Goal: Task Accomplishment & Management: Use online tool/utility

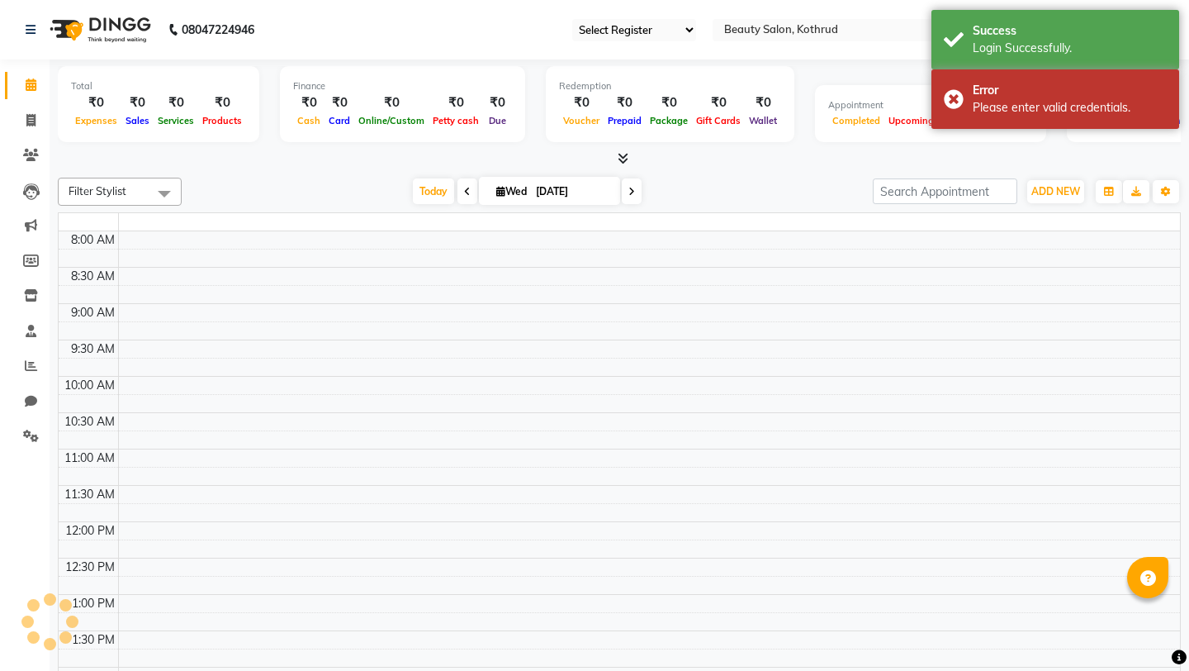
select select "en"
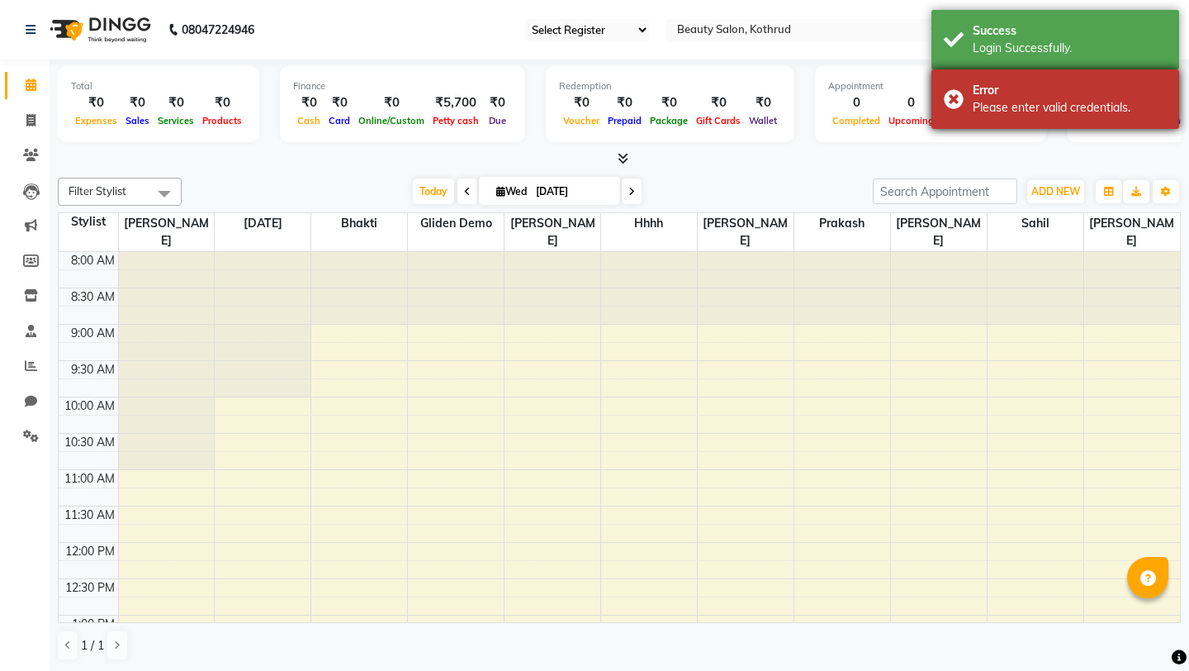
click at [1026, 95] on div "Error" at bounding box center [1070, 90] width 194 height 17
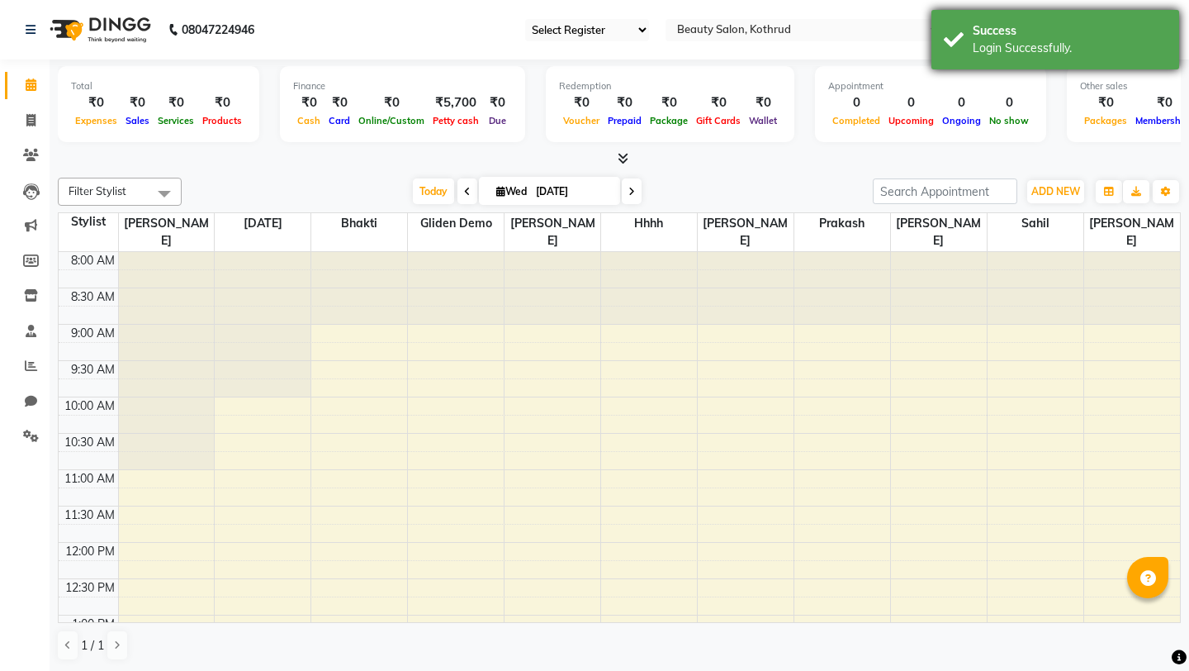
click at [1014, 41] on div "Login Successfully." at bounding box center [1070, 48] width 194 height 17
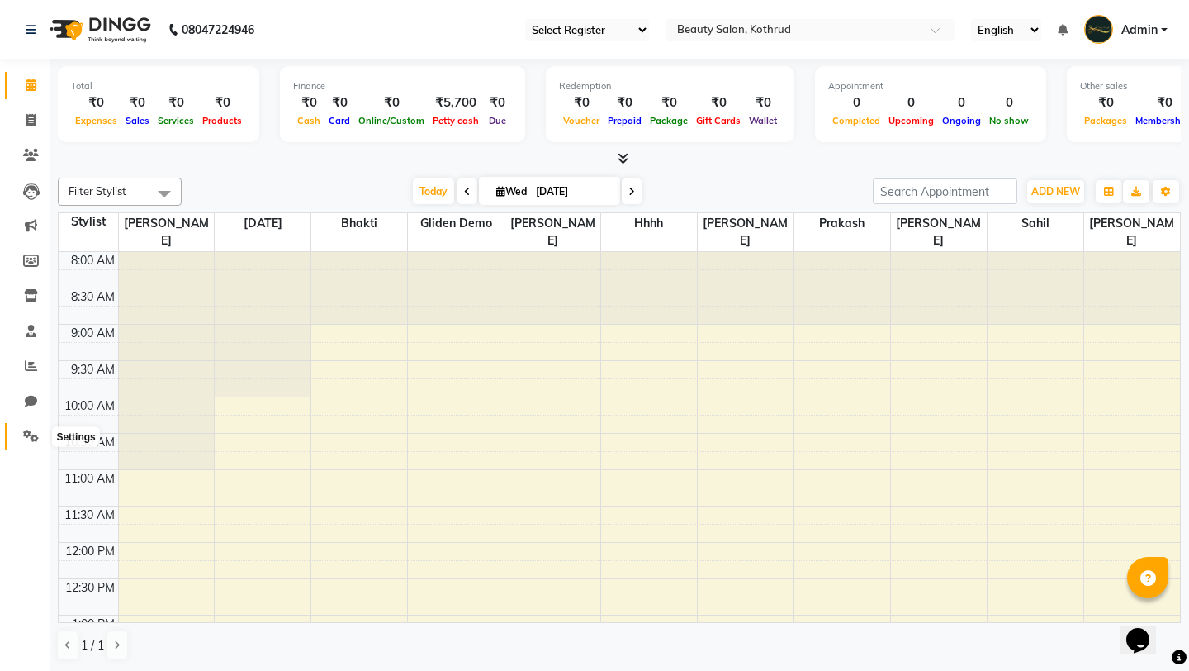
click at [36, 429] on span at bounding box center [31, 436] width 29 height 19
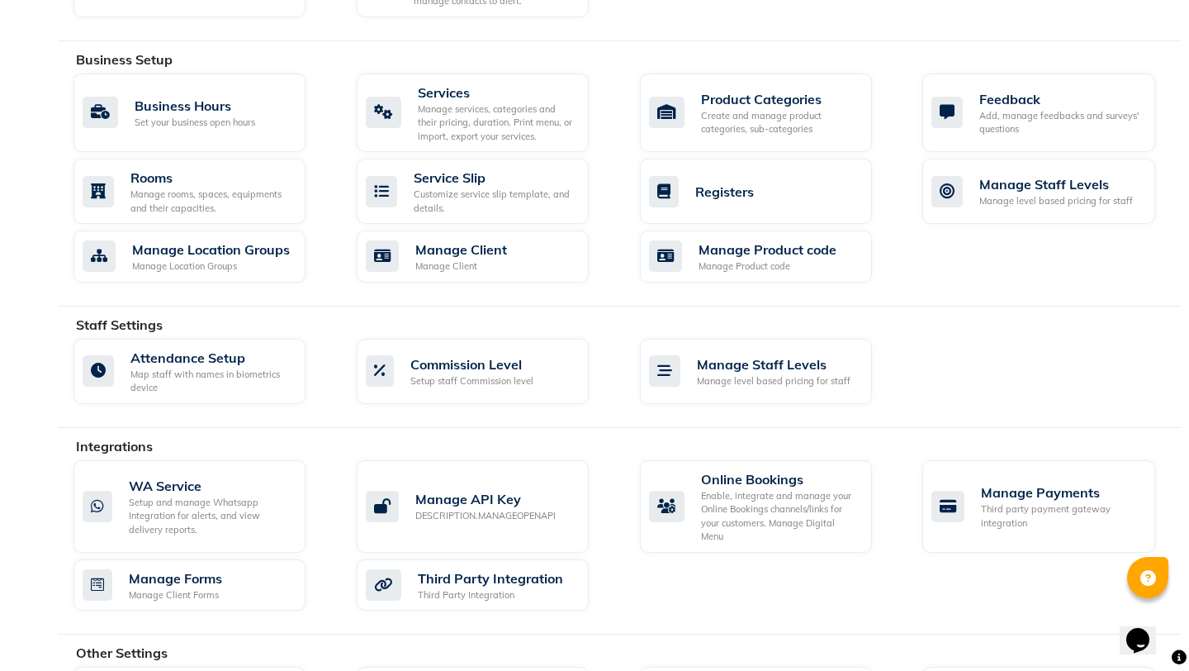
scroll to position [687, 0]
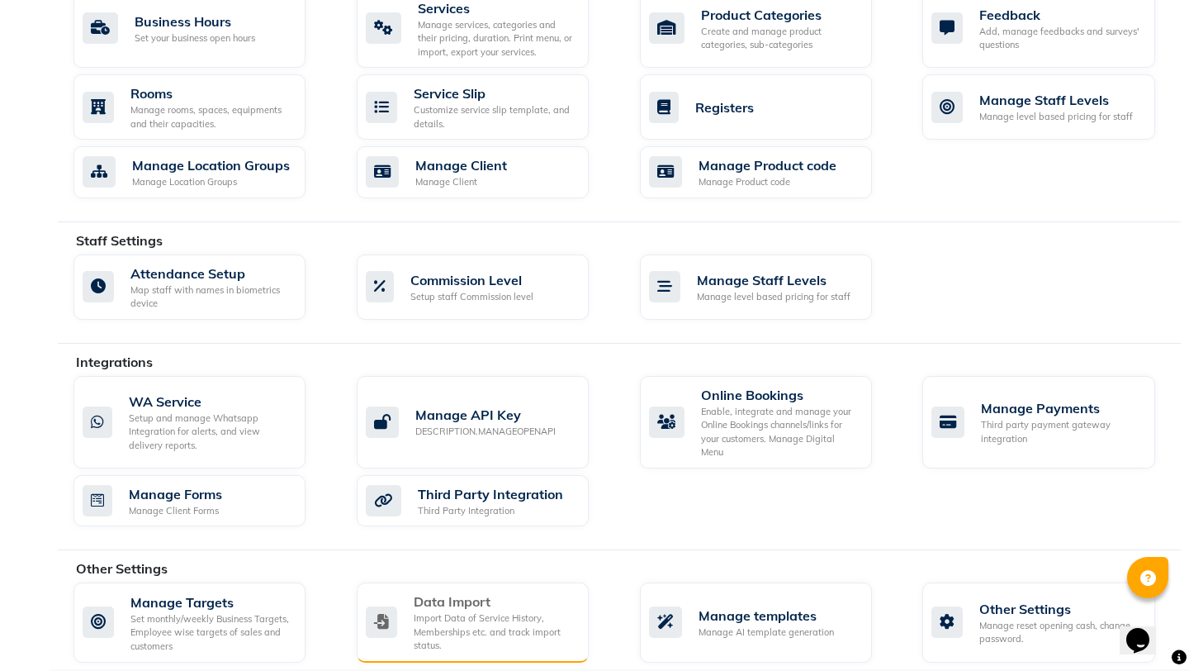
click at [479, 591] on div "Data Import" at bounding box center [495, 601] width 162 height 20
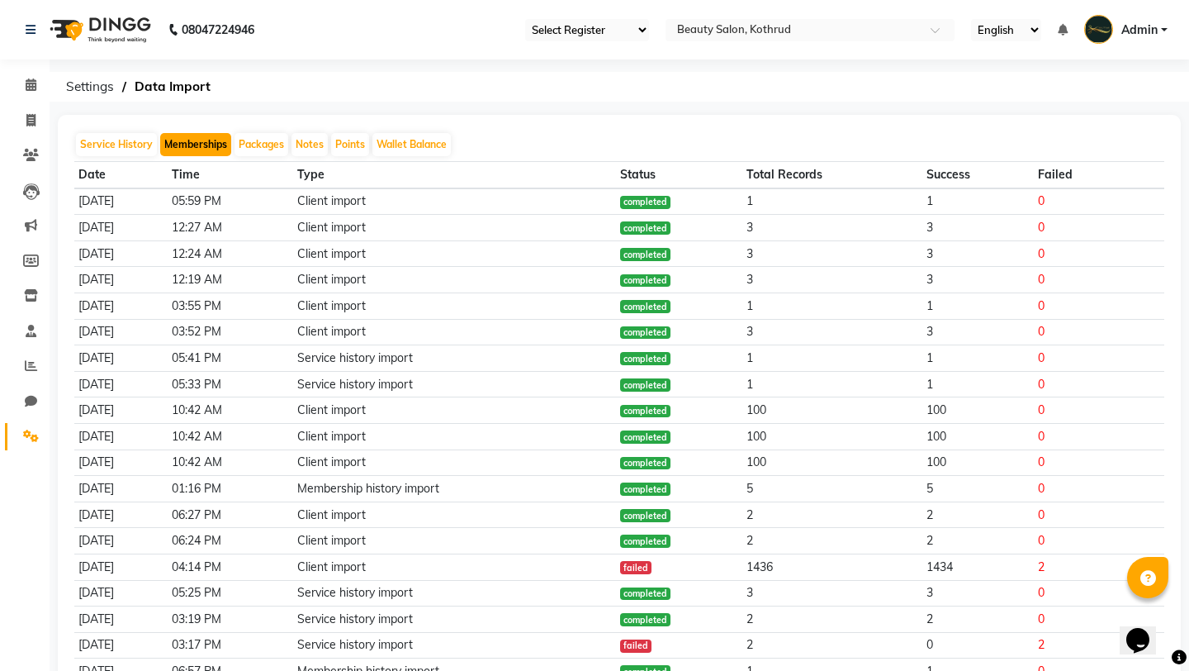
click at [198, 146] on button "Memberships" at bounding box center [195, 144] width 71 height 23
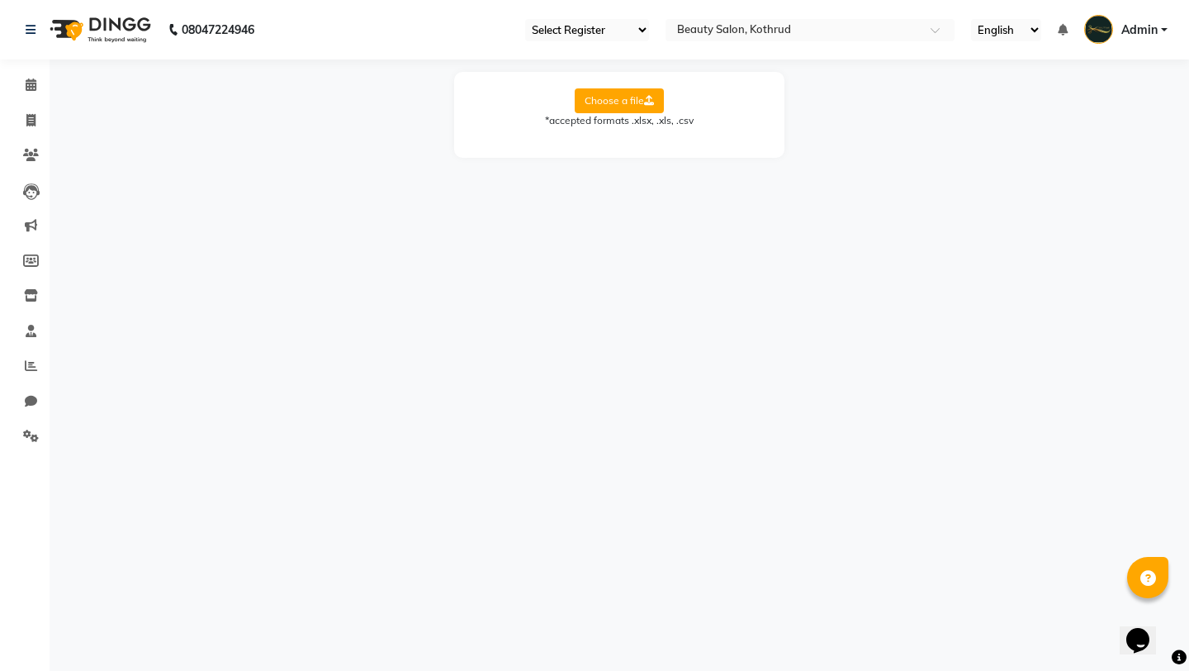
click at [623, 102] on label "Choose a file" at bounding box center [619, 100] width 89 height 25
click at [0, 0] on input "Choose a file" at bounding box center [0, 0] width 0 height 0
click at [705, 165] on select "Select Sheet Appointments Summary" at bounding box center [694, 154] width 124 height 26
click at [645, 158] on select "Select Sheet Appointments Summary" at bounding box center [694, 154] width 124 height 26
select select "Appointments"
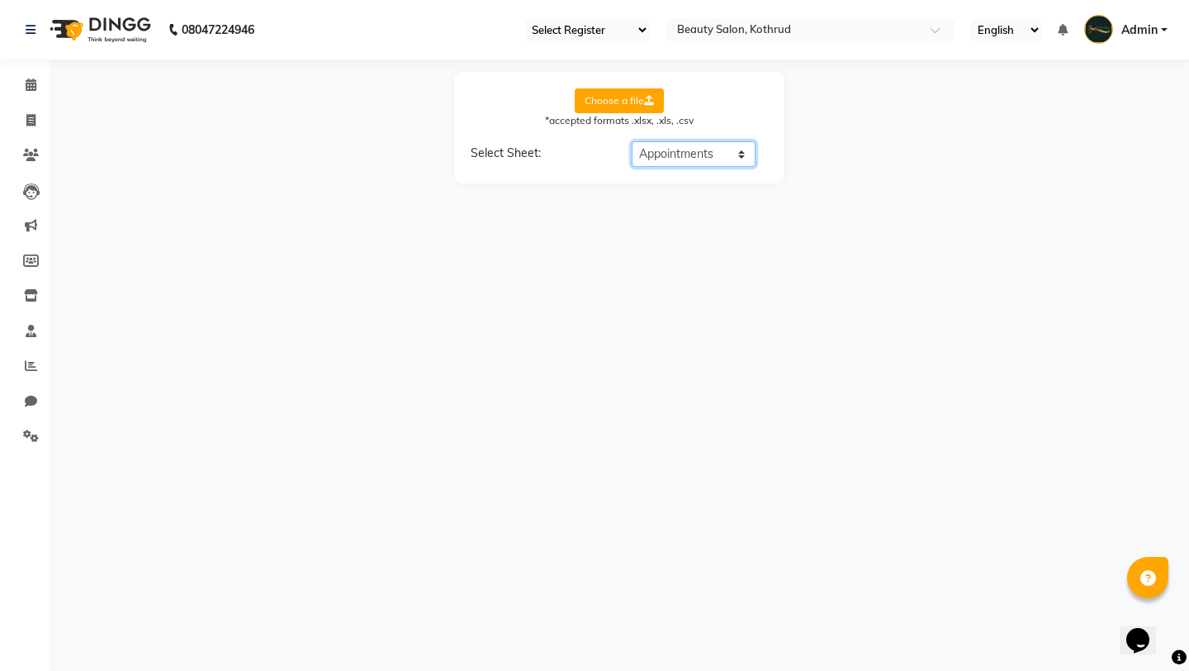
click at [632, 141] on select "Select Sheet Appointments Summary" at bounding box center [694, 154] width 124 height 26
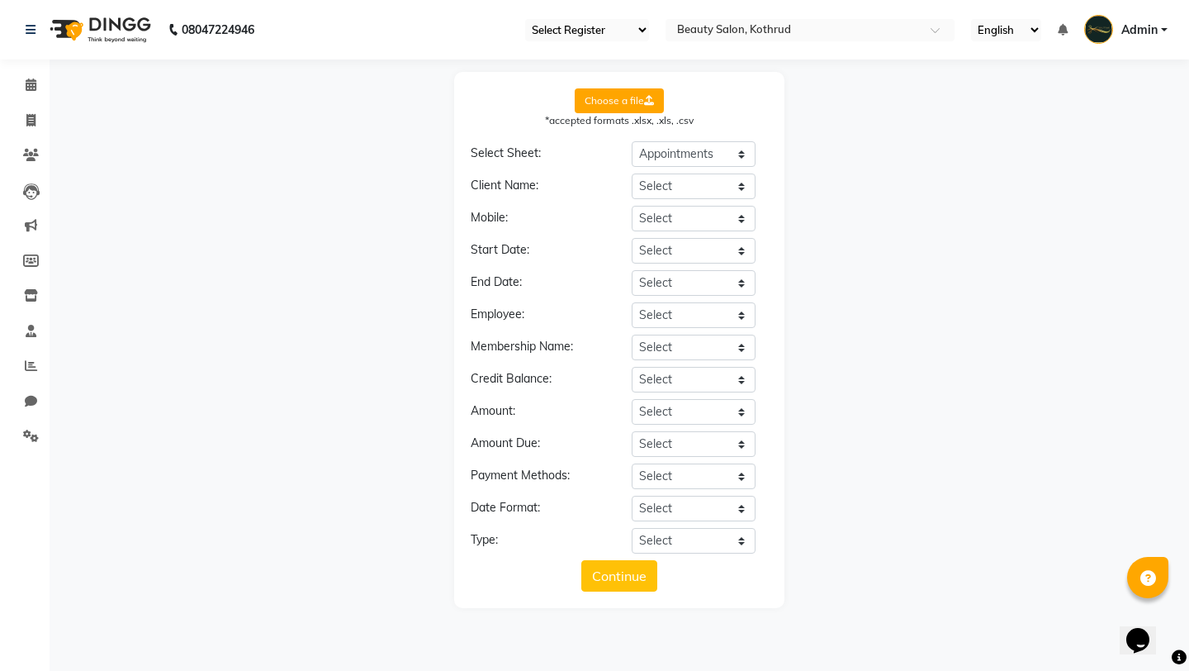
click at [502, 414] on div "Amount:" at bounding box center [538, 413] width 161 height 22
click at [528, 377] on div "Credit Balance:" at bounding box center [538, 381] width 161 height 22
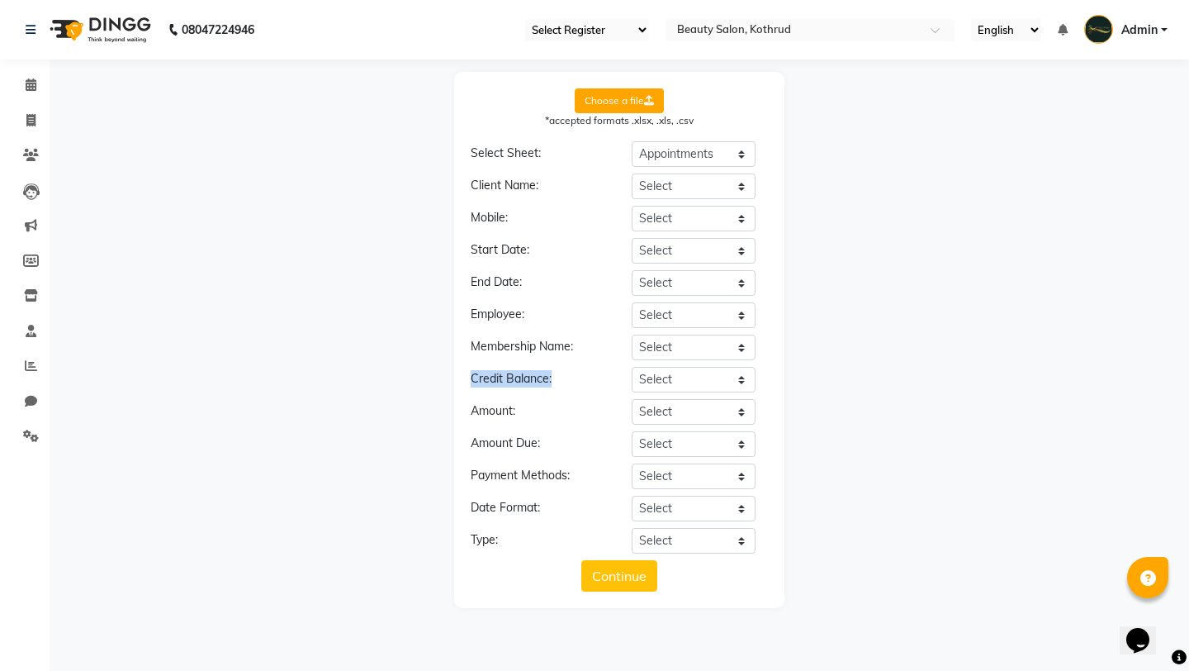
click at [528, 377] on div "Credit Balance:" at bounding box center [538, 381] width 161 height 22
click at [491, 410] on div "Amount:" at bounding box center [538, 413] width 161 height 22
